Goal: Find specific page/section: Find specific page/section

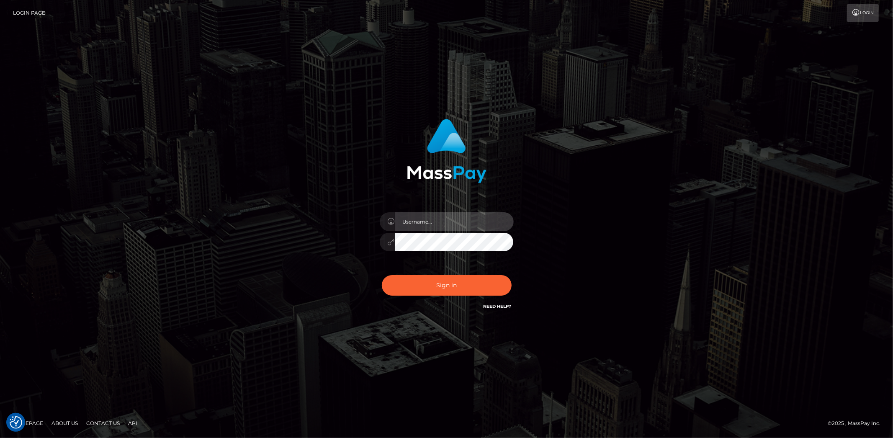
type input "Marcopolo"
click at [476, 285] on button "Sign in" at bounding box center [447, 285] width 130 height 21
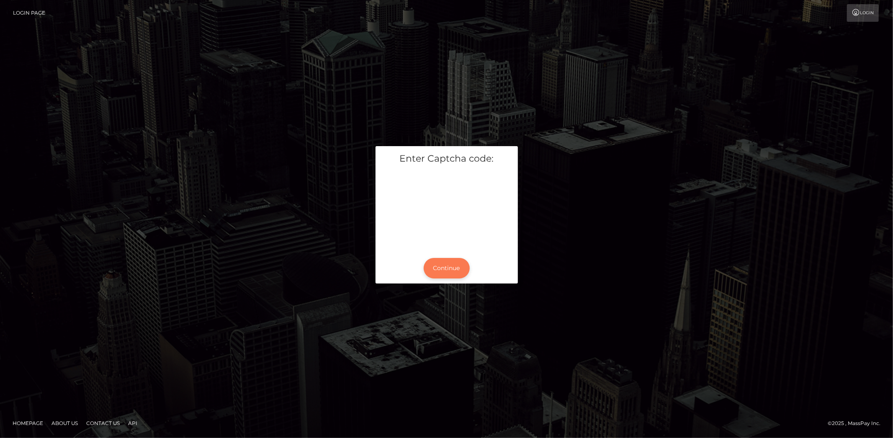
click at [448, 268] on button "Continue" at bounding box center [446, 268] width 46 height 21
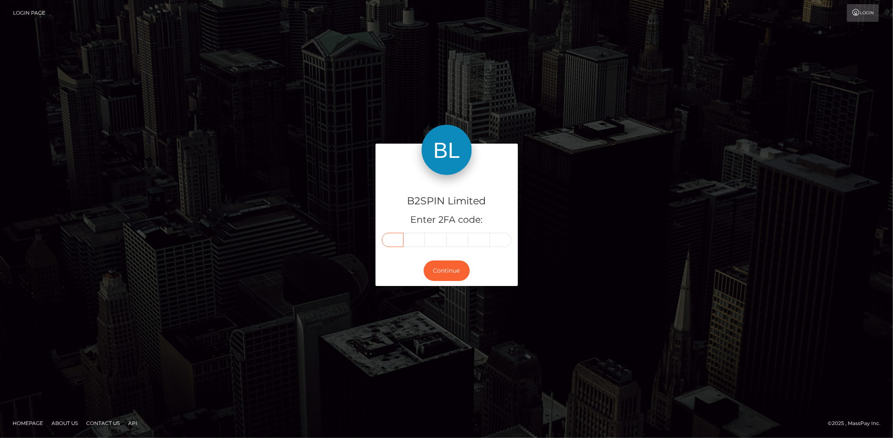
paste input "1"
type input "1"
type input "8"
type input "9"
type input "8"
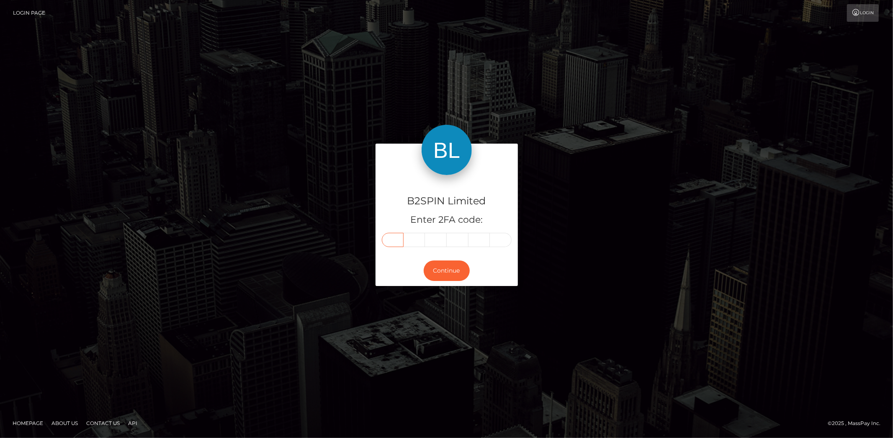
type input "5"
type input "2"
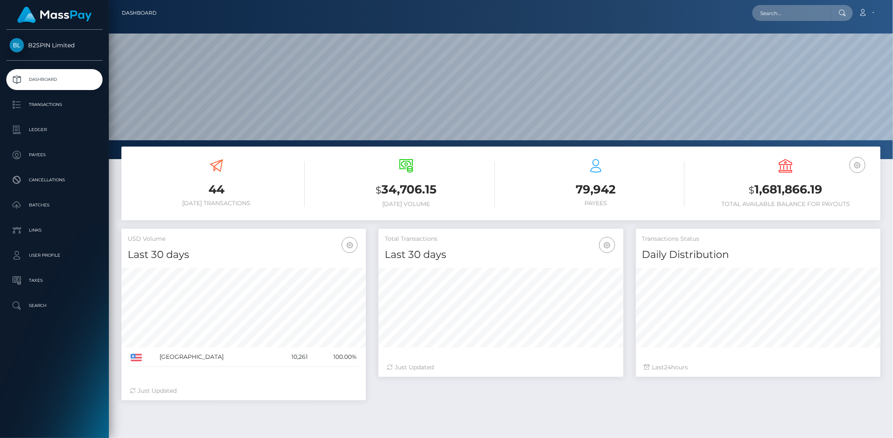
scroll to position [148, 245]
click at [808, 13] on input "text" at bounding box center [791, 13] width 79 height 16
paste input "1437085992"
type input "1437085992"
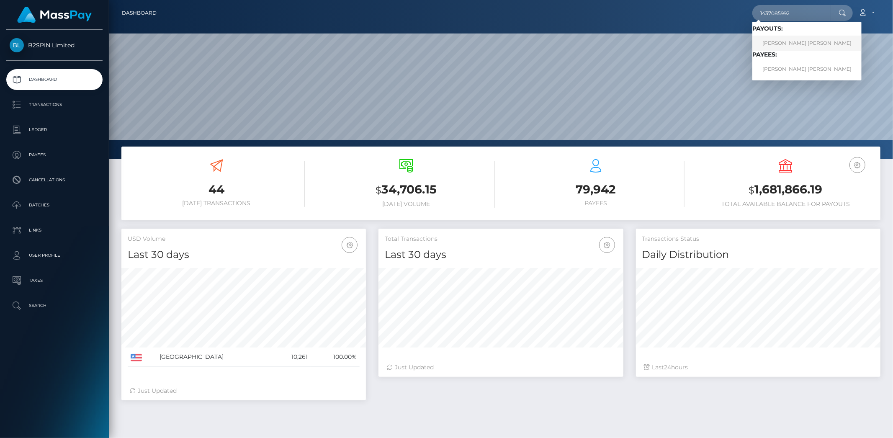
click at [787, 44] on link "[PERSON_NAME] [PERSON_NAME]" at bounding box center [806, 43] width 109 height 15
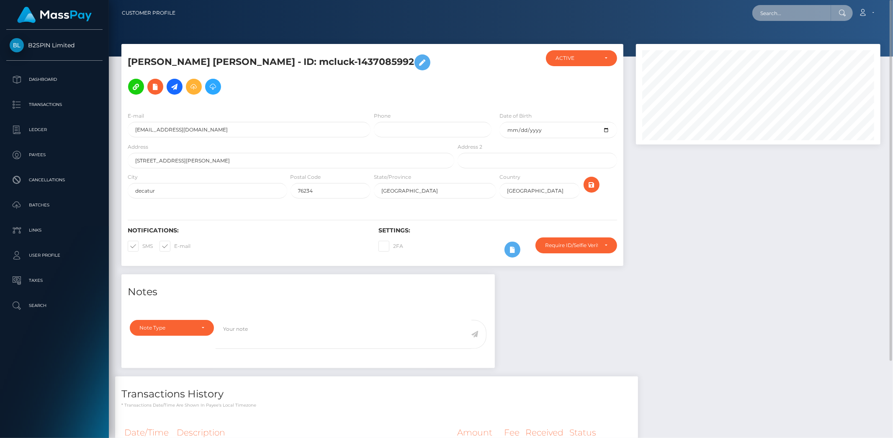
click at [788, 10] on input "text" at bounding box center [791, 13] width 79 height 16
paste input "3480932"
type input "3480932"
